Goal: Transaction & Acquisition: Purchase product/service

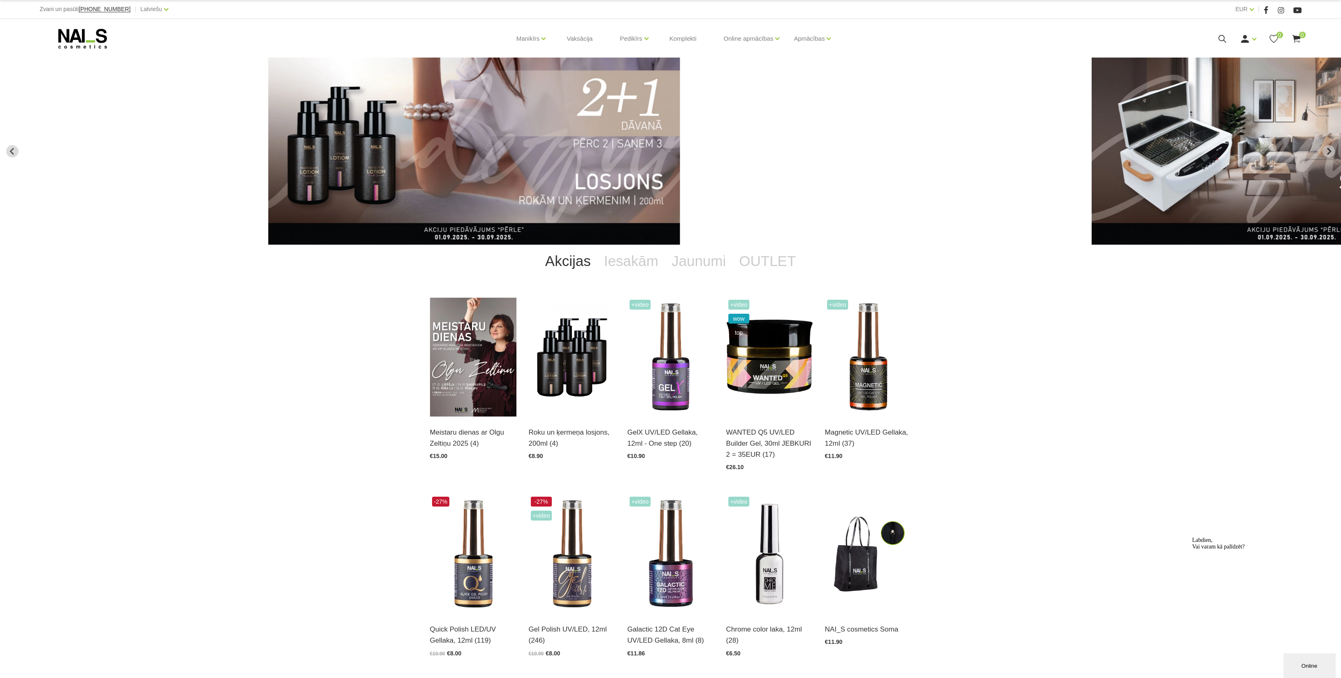
click at [72, 35] on use at bounding box center [82, 39] width 49 height 20
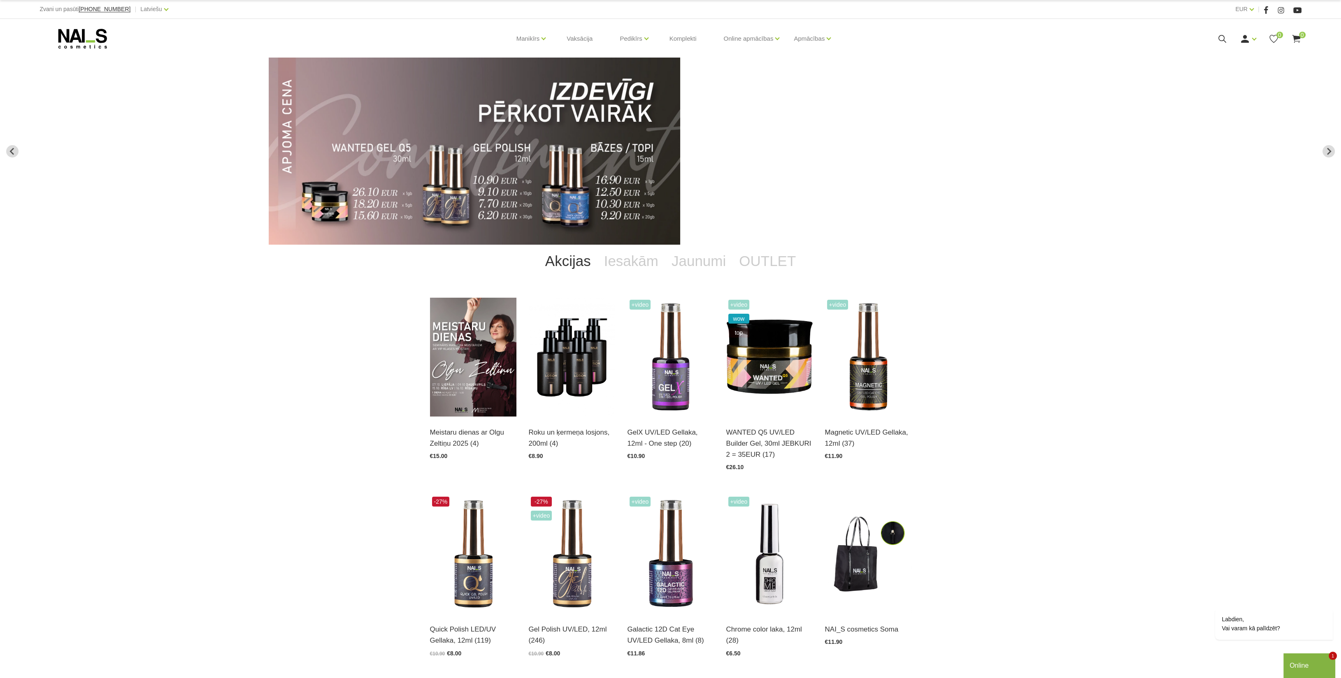
click at [1223, 40] on use at bounding box center [1222, 39] width 8 height 8
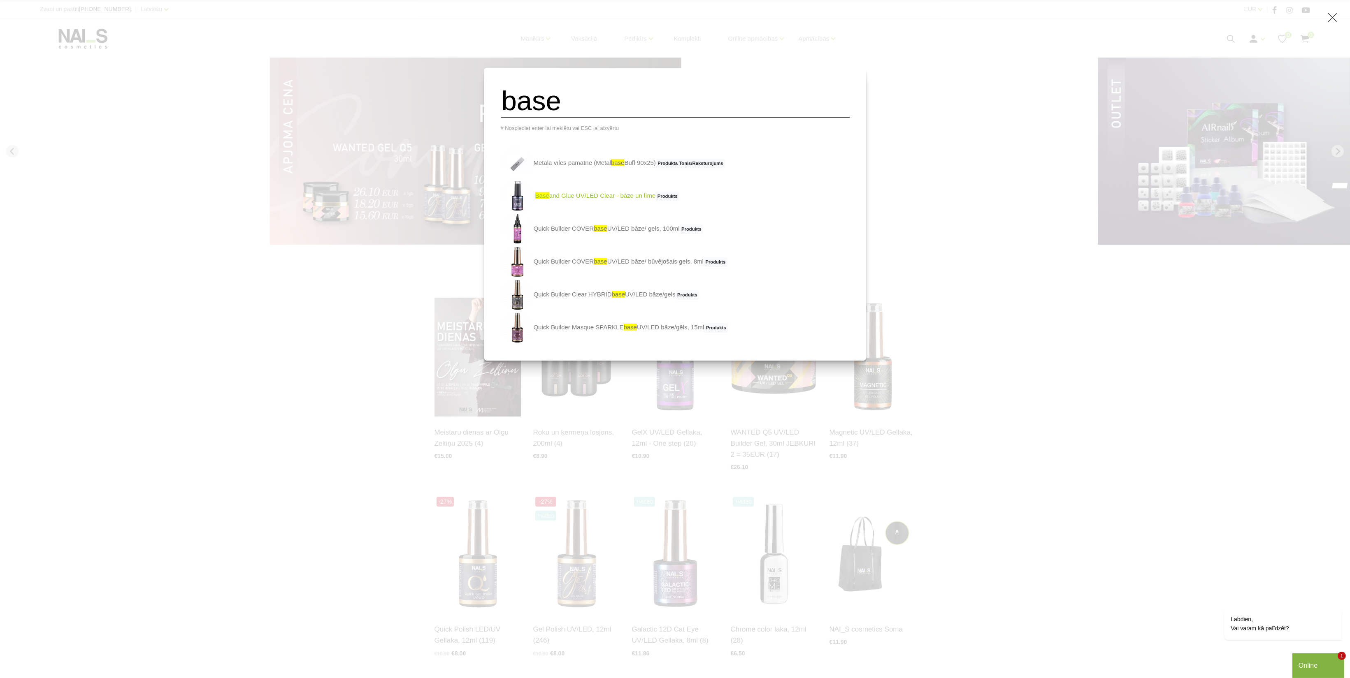
type input "base"
click at [613, 200] on link "base and Glue UV/LED Clear - bāze un līme Produkts" at bounding box center [590, 196] width 179 height 33
